Goal: Task Accomplishment & Management: Manage account settings

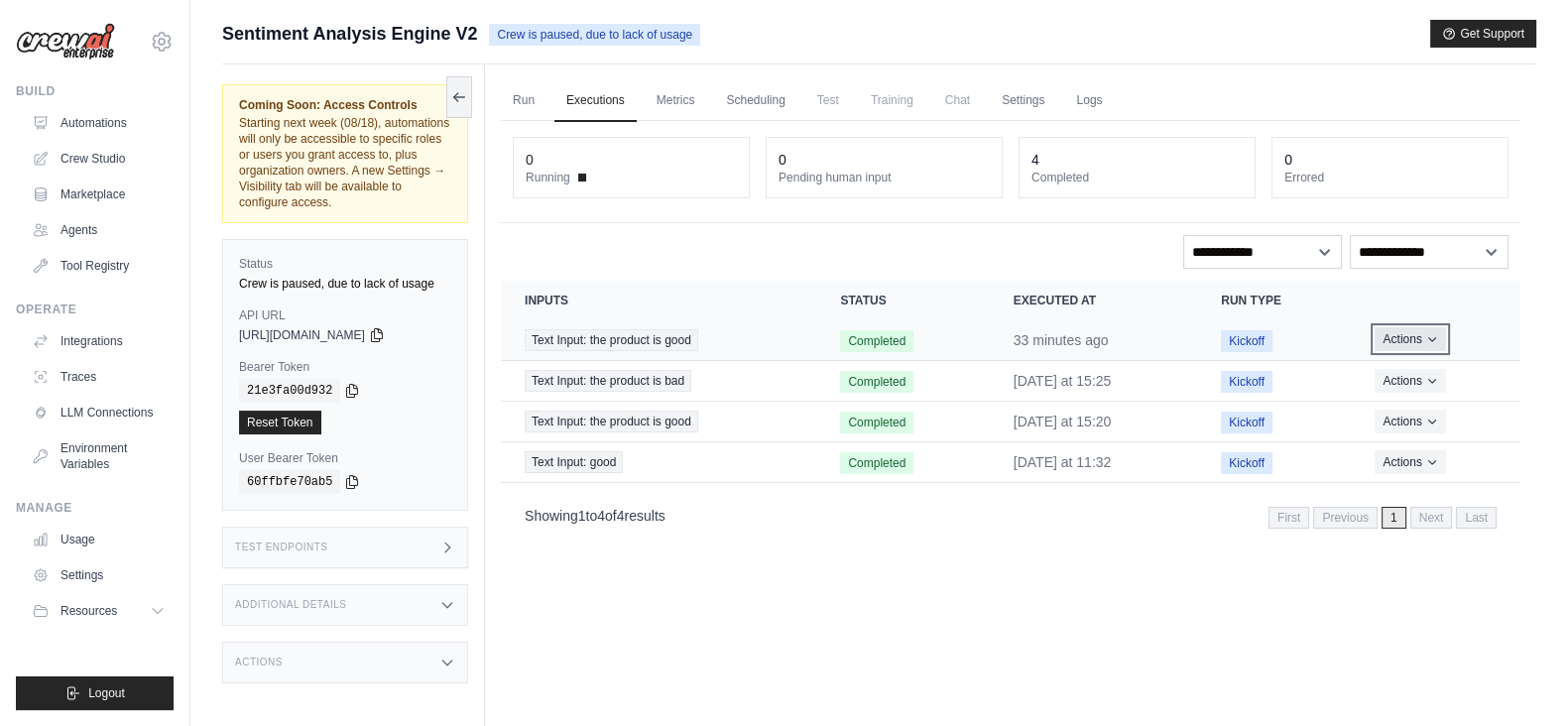
click at [1438, 334] on icon "Actions for execution" at bounding box center [1432, 339] width 12 height 12
click at [1429, 391] on button "Delete" at bounding box center [1433, 407] width 127 height 32
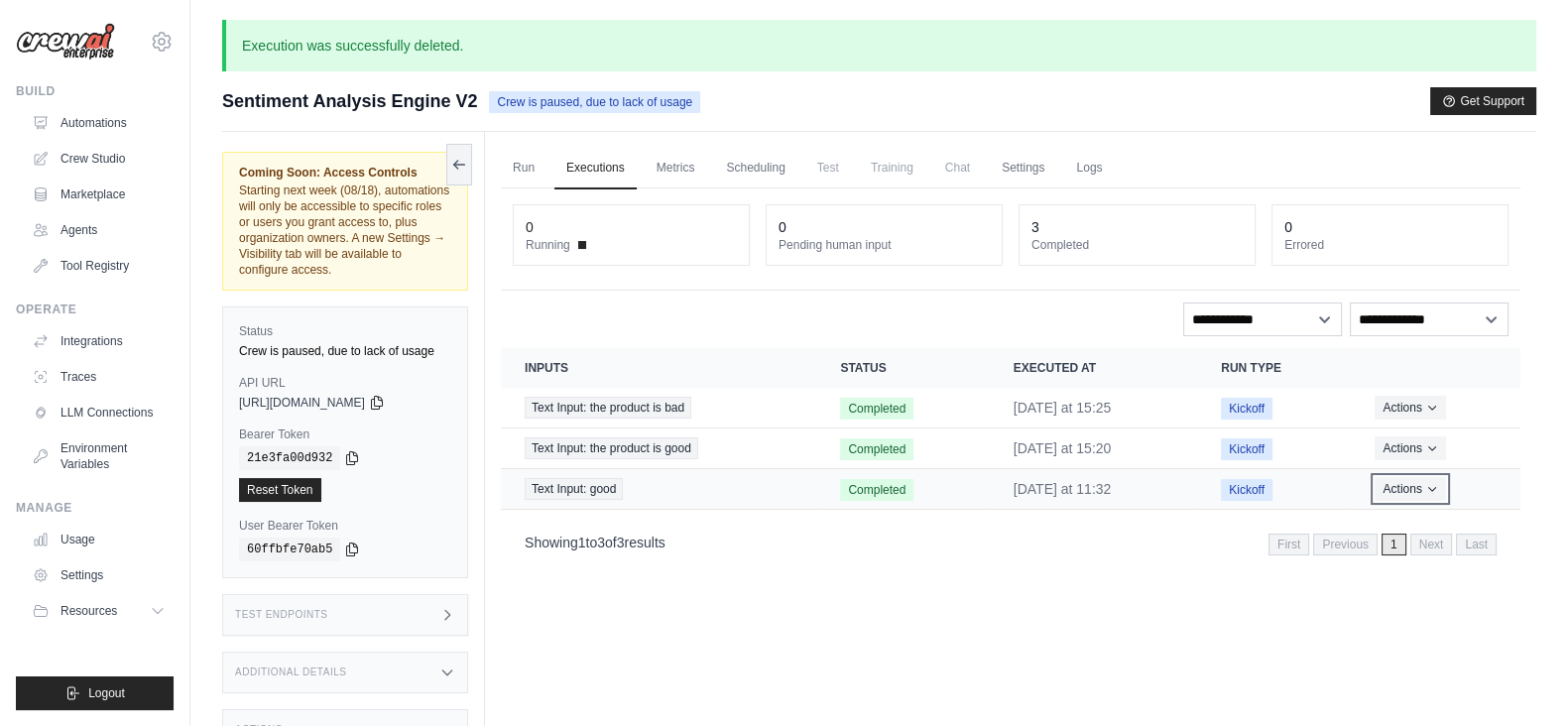
click at [1443, 478] on button "Actions" at bounding box center [1410, 489] width 70 height 24
click at [1389, 554] on button "Delete" at bounding box center [1433, 556] width 127 height 32
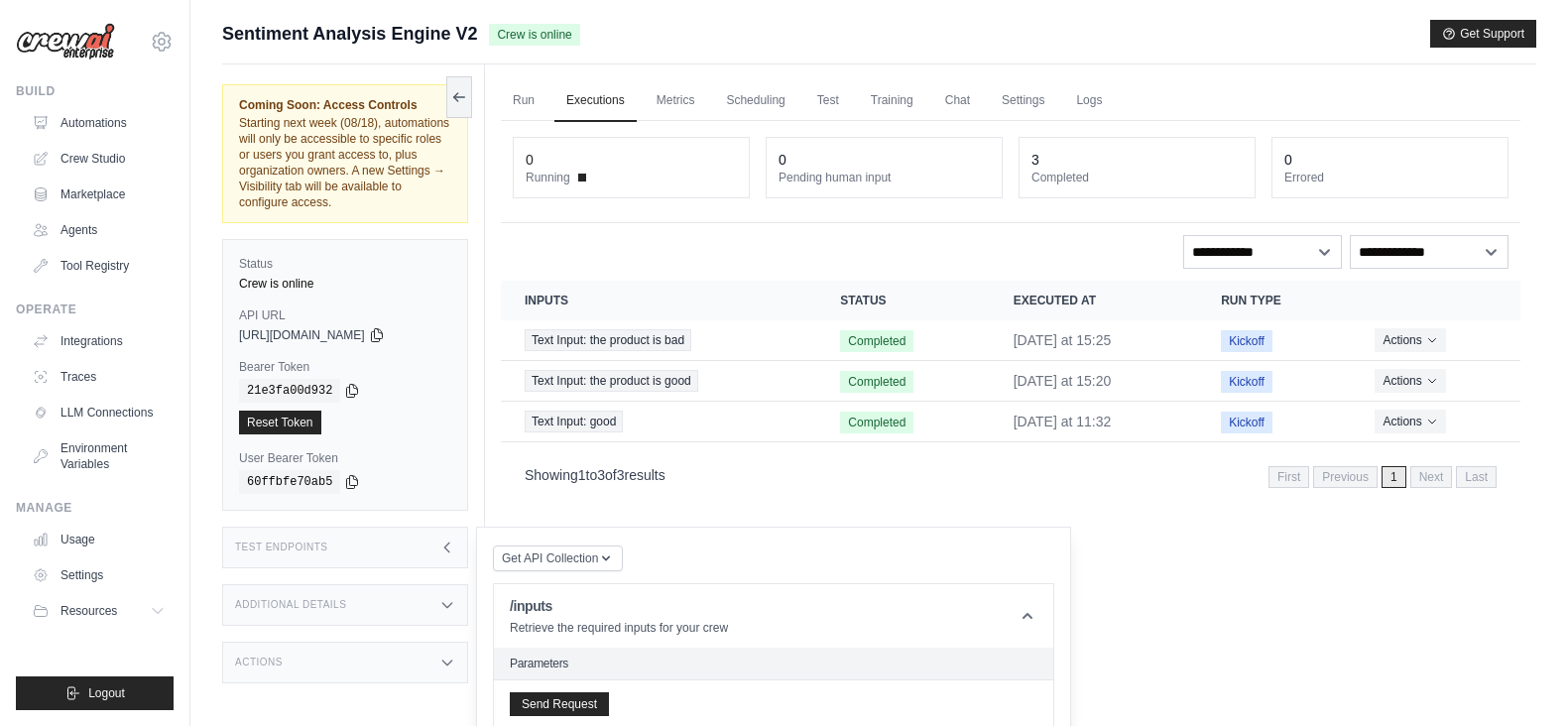
scroll to position [1142, 0]
